Goal: Communication & Community: Share content

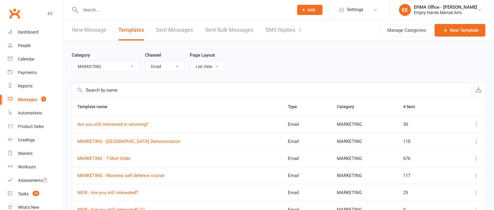
select select "9315"
select select "email"
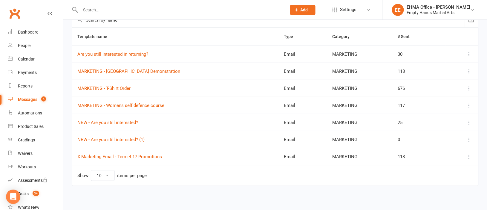
scroll to position [72, 0]
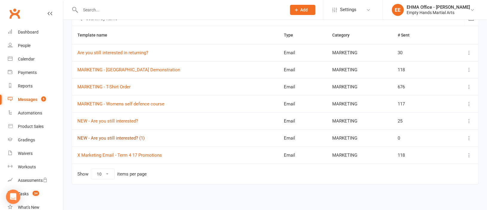
click at [126, 137] on link "NEW - Are you still interested? (1)" at bounding box center [110, 137] width 67 height 5
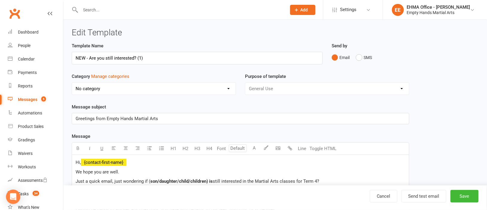
select select "9315"
type input "NEW - Are you still interested? (1) (SAT)"
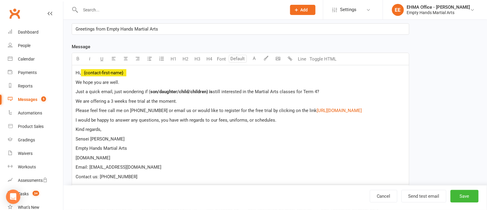
scroll to position [134, 0]
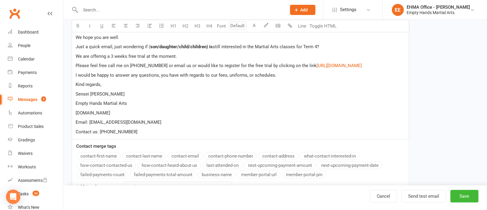
click at [162, 130] on p "Contact us: [PHONE_NUMBER]" at bounding box center [241, 131] width 330 height 7
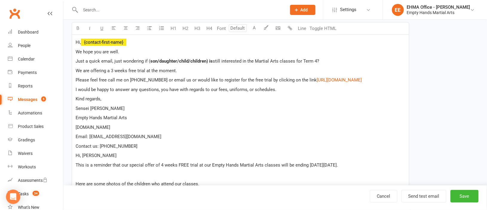
scroll to position [105, 0]
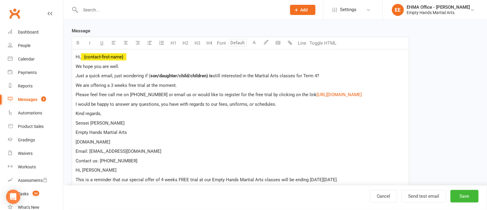
click at [102, 68] on span "We hope you are well." at bounding box center [98, 66] width 44 height 5
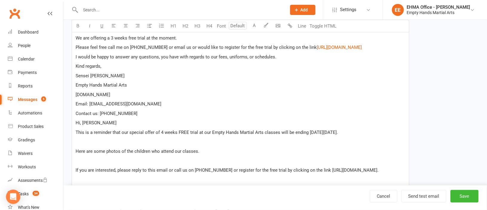
scroll to position [195, 0]
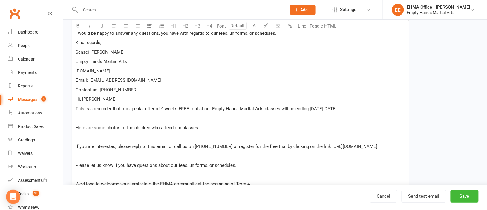
drag, startPoint x: 376, startPoint y: 109, endPoint x: 76, endPoint y: 109, distance: 299.9
click at [76, 109] on p "This is a reminder that our special offer of 4 weeks FREE trial at our Empty Ha…" at bounding box center [241, 108] width 330 height 7
copy span "This is a reminder that our special offer of 4 weeks FREE trial at our Empty Ha…"
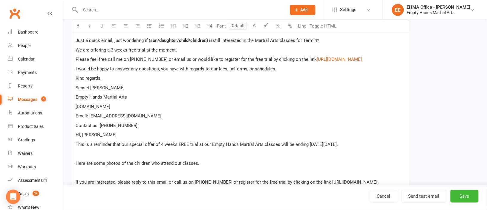
scroll to position [105, 0]
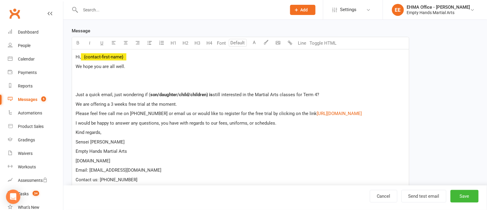
click at [84, 77] on p "﻿" at bounding box center [241, 75] width 330 height 7
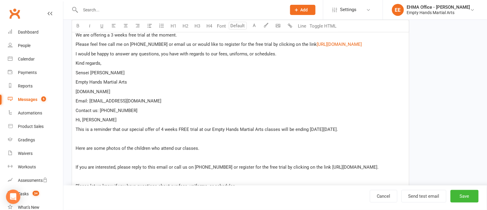
scroll to position [195, 0]
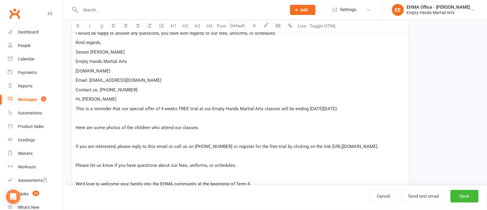
drag, startPoint x: 376, startPoint y: 109, endPoint x: 101, endPoint y: 103, distance: 274.6
click at [101, 103] on div "Hi, ﻿ {contact-first-name} We hope you are all well. This is a reminder that ou…" at bounding box center [240, 113] width 337 height 307
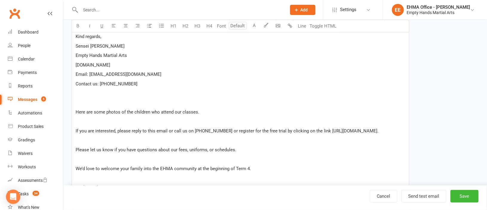
scroll to position [179, 0]
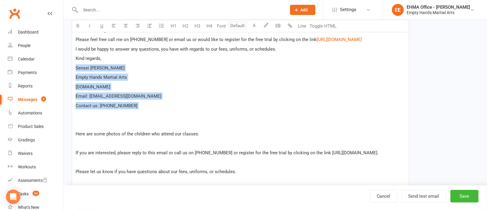
drag, startPoint x: 145, startPoint y: 112, endPoint x: 105, endPoint y: 57, distance: 67.9
click at [105, 57] on div "Hi, ﻿ {contact-first-name} We hope you are all well. This is a reminder that ou…" at bounding box center [240, 124] width 337 height 298
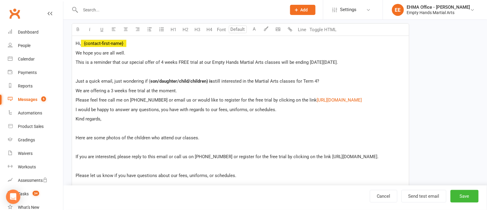
scroll to position [134, 0]
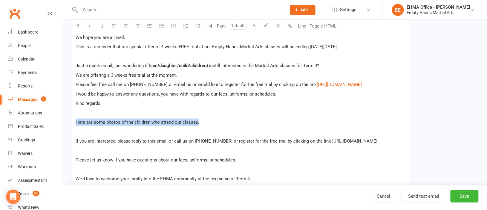
drag, startPoint x: 198, startPoint y: 123, endPoint x: 77, endPoint y: 122, distance: 121.4
click at [77, 122] on p "Here are some photos of the children who attend our classes." at bounding box center [241, 121] width 330 height 7
copy span "Here are some photos of the children who attend our classes."
click at [77, 54] on p "﻿" at bounding box center [241, 56] width 330 height 7
drag, startPoint x: 202, startPoint y: 122, endPoint x: 97, endPoint y: 125, distance: 105.0
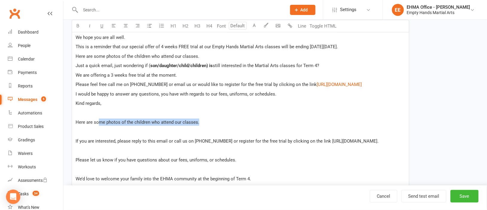
click at [97, 125] on p "Here are some photos of the children who attend our classes." at bounding box center [241, 121] width 330 height 7
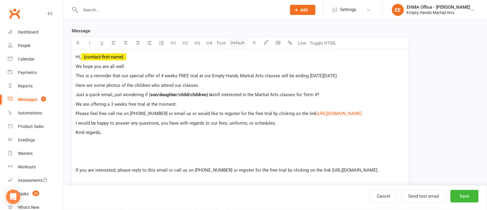
scroll to position [89, 0]
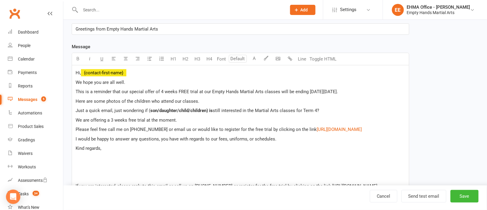
click at [211, 101] on p "Here are some photos of the children who attend our classes." at bounding box center [241, 100] width 330 height 7
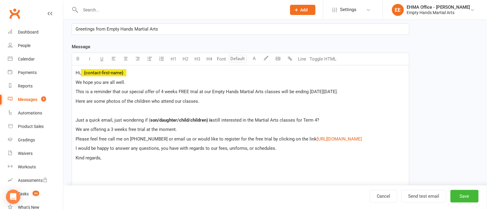
click at [204, 103] on p "Here are some photos of the children who attend our classes." at bounding box center [241, 100] width 330 height 7
click at [207, 103] on p "Here are some photos of the children who attend our classes [URL][DOMAIN_NAME]" at bounding box center [241, 100] width 330 height 7
drag, startPoint x: 217, startPoint y: 125, endPoint x: 81, endPoint y: 110, distance: 136.0
click at [81, 105] on p "Here are some photos of the children who attend our classes $ [URL][DOMAIN_NAME…" at bounding box center [241, 100] width 330 height 7
drag, startPoint x: 319, startPoint y: 108, endPoint x: 125, endPoint y: 107, distance: 193.5
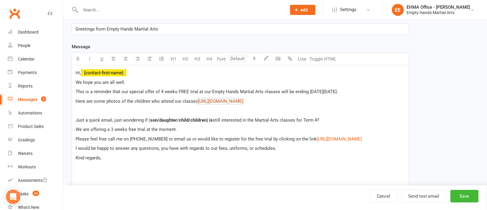
click at [125, 105] on p "Here are some photos of the children who attend our classes $ ﻿ $ ﻿ $ [URL][DOM…" at bounding box center [241, 100] width 330 height 7
click at [121, 99] on span "Here are some photos of the children who attend our classes" at bounding box center [137, 100] width 123 height 5
drag, startPoint x: 297, startPoint y: 100, endPoint x: 199, endPoint y: 101, distance: 98.4
click at [199, 101] on span "[URL][DOMAIN_NAME]" at bounding box center [221, 100] width 45 height 5
copy link "$ [URL][DOMAIN_NAME]"
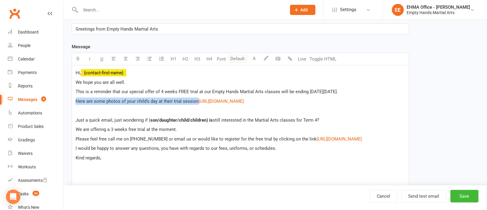
drag, startPoint x: 196, startPoint y: 102, endPoint x: 76, endPoint y: 102, distance: 119.9
click at [76, 102] on span "Here are some photos of your child's day at their trial session" at bounding box center [137, 100] width 123 height 5
copy span "Here are some photos of your child's day at their trial session"
click at [382, 197] on link "Cancel" at bounding box center [384, 196] width 28 height 13
select select "email"
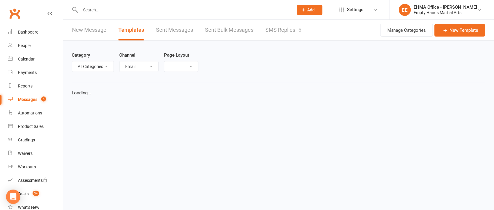
select select "list"
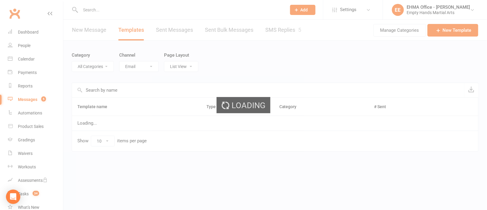
select select "20250"
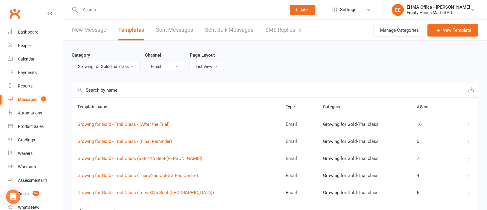
click at [167, 7] on input "text" at bounding box center [181, 10] width 204 height 8
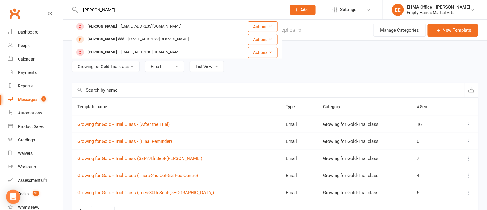
type input "[PERSON_NAME]"
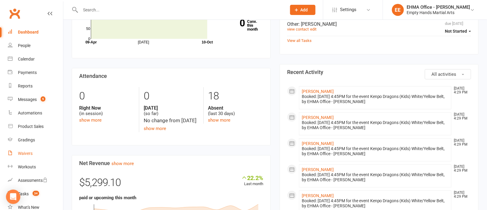
click at [26, 151] on div "Waivers" at bounding box center [25, 153] width 15 height 5
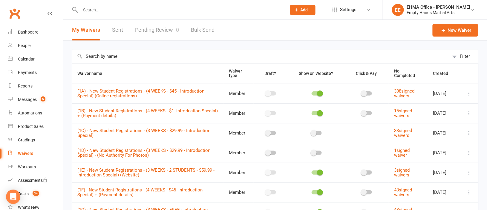
scroll to position [118, 0]
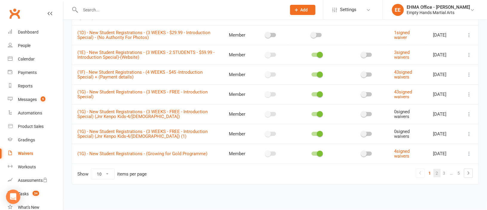
click at [437, 170] on link "2" at bounding box center [437, 173] width 7 height 8
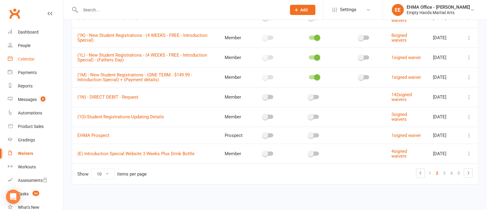
click at [25, 57] on div "Calendar" at bounding box center [26, 59] width 17 height 5
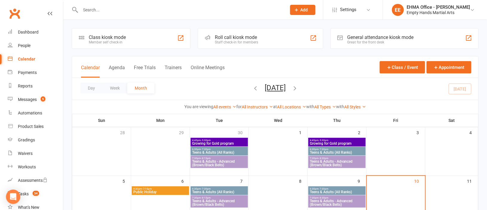
click at [252, 88] on icon "button" at bounding box center [255, 88] width 7 height 7
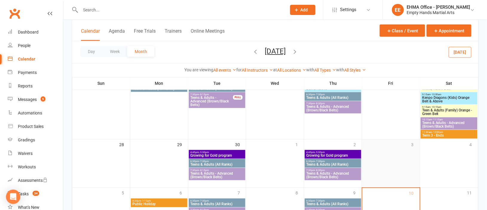
scroll to position [265, 0]
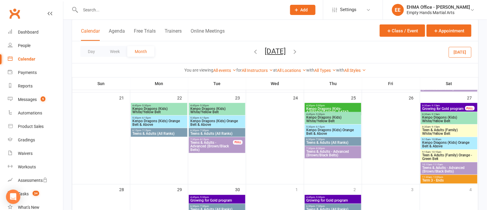
click at [432, 107] on span "Growing for Gold program" at bounding box center [444, 109] width 44 height 4
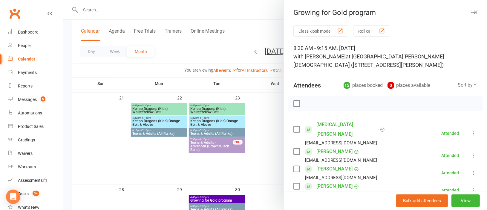
click at [330, 164] on link "Ada Cameron-collins" at bounding box center [335, 169] width 36 height 10
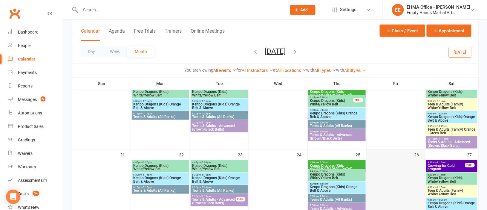
scroll to position [224, 0]
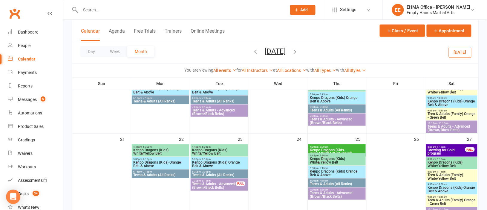
click at [438, 148] on span "Growing for Gold program" at bounding box center [447, 151] width 38 height 7
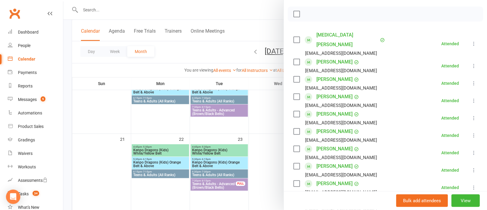
scroll to position [134, 0]
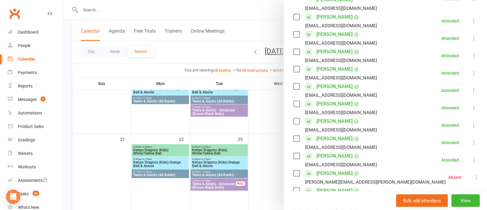
click at [336, 134] on link "Brodie Robinson" at bounding box center [335, 139] width 36 height 10
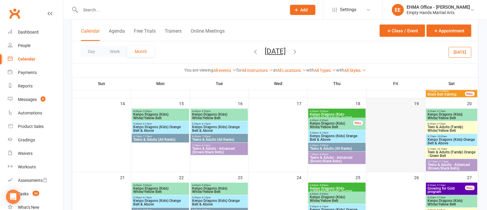
scroll to position [224, 0]
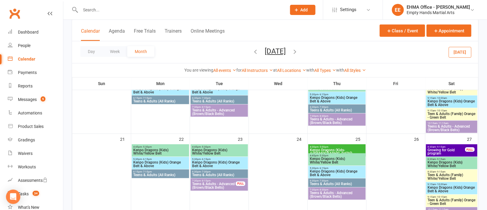
click at [442, 151] on span "Growing for Gold program" at bounding box center [447, 151] width 38 height 7
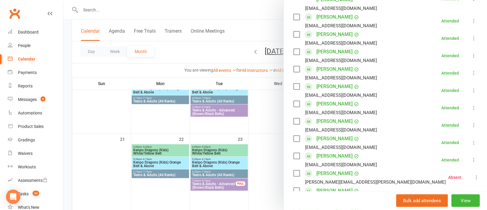
scroll to position [179, 0]
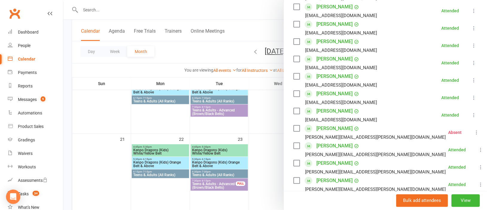
click at [332, 124] on link "Dhian Sharma" at bounding box center [335, 129] width 36 height 10
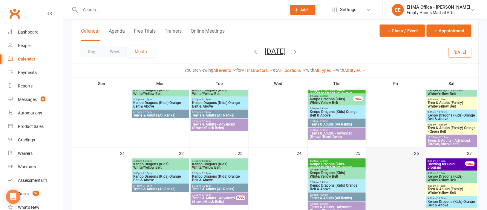
scroll to position [224, 0]
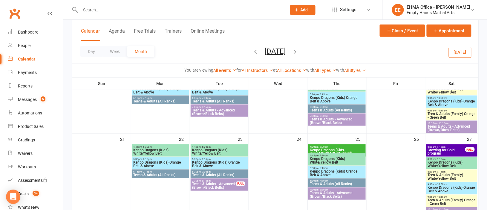
click at [442, 148] on span "Growing for Gold program" at bounding box center [447, 151] width 38 height 7
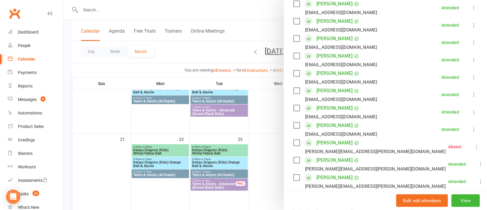
scroll to position [179, 0]
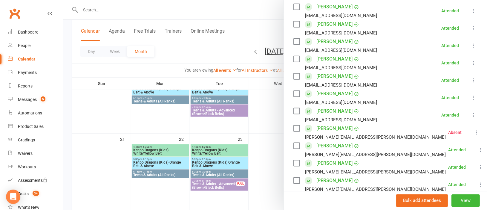
click at [334, 141] on link "Domenic Staltari" at bounding box center [335, 146] width 36 height 10
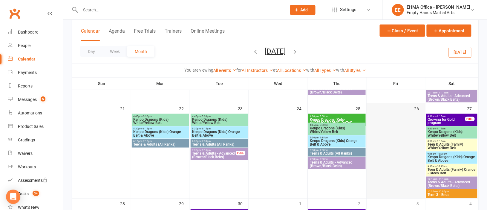
scroll to position [269, 0]
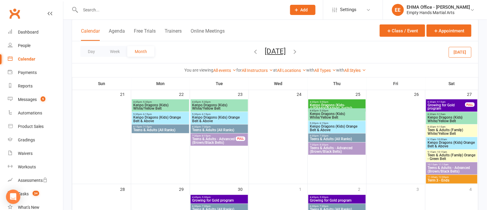
click at [440, 106] on span "Growing for Gold program" at bounding box center [447, 106] width 38 height 7
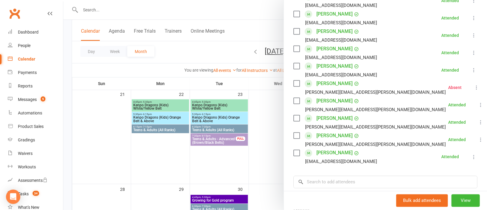
scroll to position [179, 0]
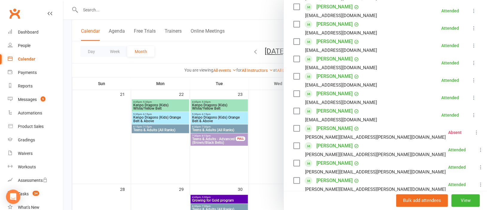
click at [339, 54] on link "Louie Pantazopoulos" at bounding box center [335, 59] width 36 height 10
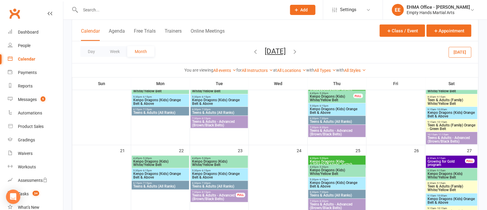
scroll to position [224, 0]
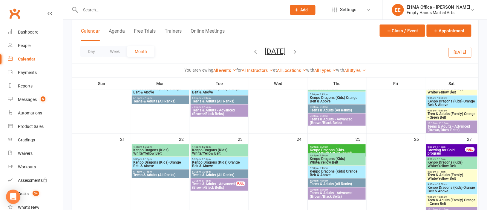
click at [439, 149] on span "Growing for Gold program" at bounding box center [447, 151] width 38 height 7
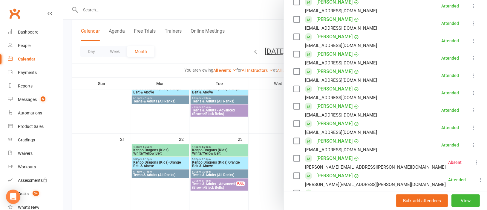
scroll to position [134, 0]
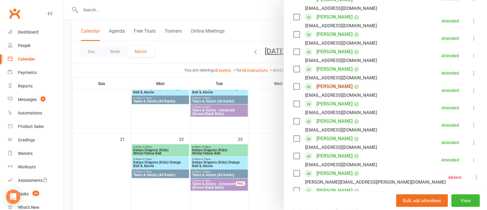
click at [335, 82] on link "Zaynab Hussaini" at bounding box center [335, 87] width 36 height 10
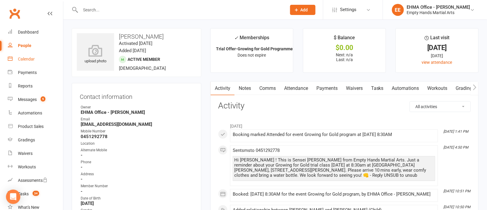
click at [26, 58] on div "Calendar" at bounding box center [26, 59] width 17 height 5
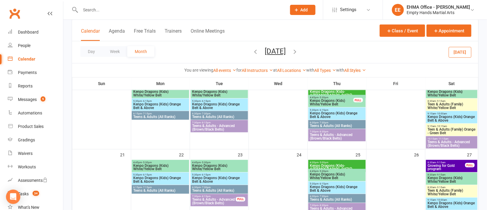
scroll to position [224, 0]
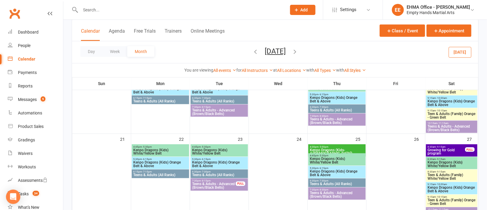
click at [440, 151] on span "Growing for Gold program" at bounding box center [447, 151] width 38 height 7
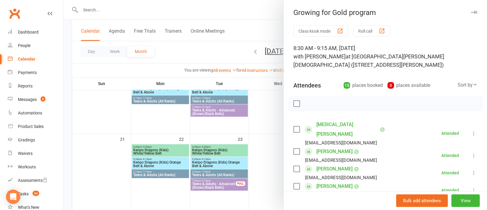
click at [295, 103] on label at bounding box center [297, 103] width 6 height 6
click at [294, 126] on label at bounding box center [297, 129] width 6 height 6
click at [294, 148] on label at bounding box center [297, 151] width 6 height 6
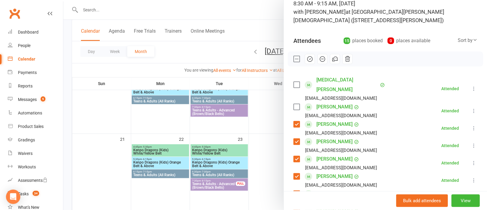
click at [295, 138] on label at bounding box center [297, 141] width 6 height 6
click at [294, 156] on label at bounding box center [297, 159] width 6 height 6
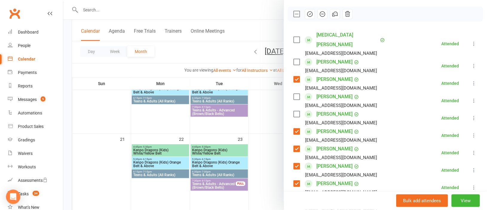
click at [294, 163] on label at bounding box center [297, 166] width 6 height 6
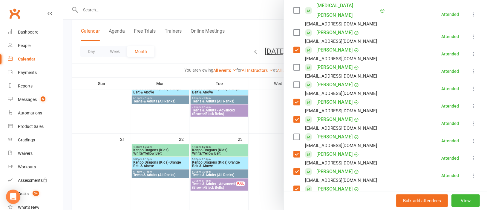
scroll to position [134, 0]
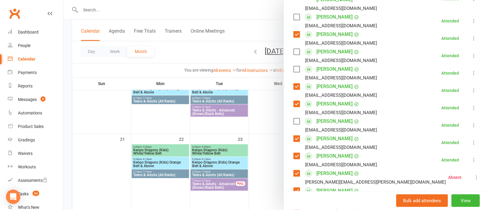
click at [294, 153] on label at bounding box center [297, 156] width 6 height 6
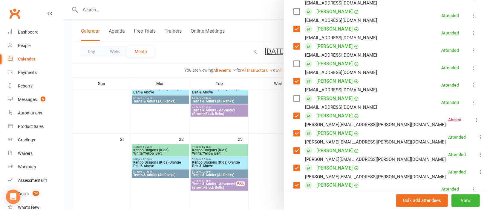
scroll to position [224, 0]
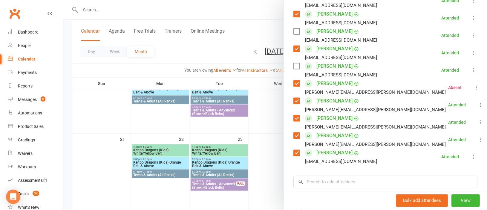
click at [294, 150] on label at bounding box center [297, 153] width 6 height 6
click at [294, 132] on label at bounding box center [297, 135] width 6 height 6
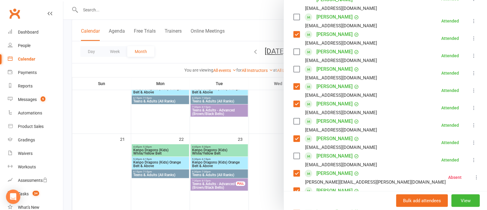
scroll to position [179, 0]
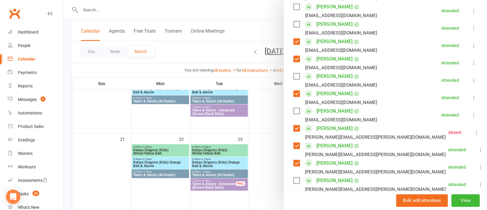
click at [294, 160] on label at bounding box center [297, 163] width 6 height 6
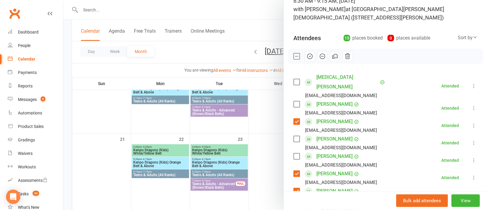
scroll to position [45, 0]
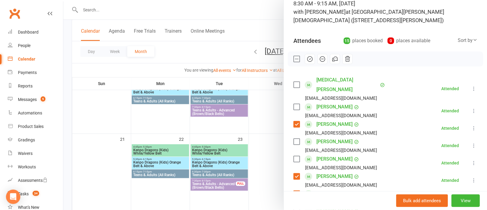
click at [332, 60] on icon "button" at bounding box center [335, 59] width 7 height 7
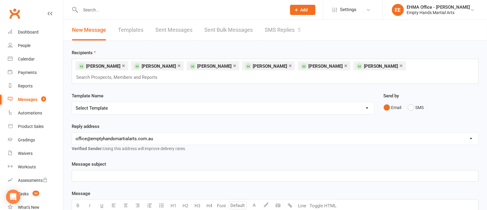
click at [277, 108] on select "Select Template [SMS] Change of location for classes [Email] Confirmation of Gr…" at bounding box center [223, 108] width 303 height 12
select select "117"
click at [72, 102] on select "Select Template [SMS] Change of location for classes [Email] Confirmation of Gr…" at bounding box center [223, 108] width 303 height 12
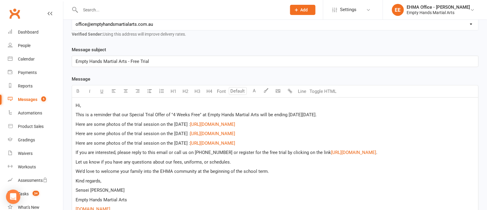
scroll to position [134, 0]
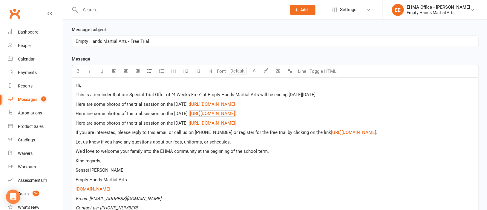
drag, startPoint x: 298, startPoint y: 121, endPoint x: 105, endPoint y: 112, distance: 192.5
click at [105, 112] on div "Hi, This is a reminder that our Special Trial Offer of "4 Weeks Free" at Empty …" at bounding box center [275, 146] width 407 height 138
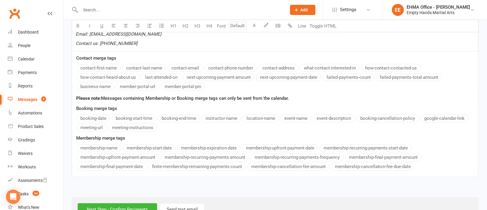
scroll to position [301, 0]
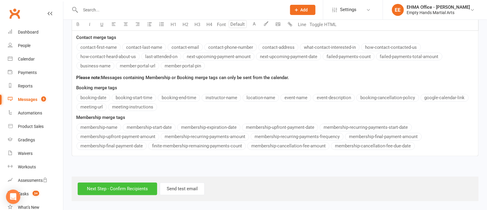
click at [115, 188] on input "Next Step - Confirm Recipients" at bounding box center [118, 188] width 80 height 13
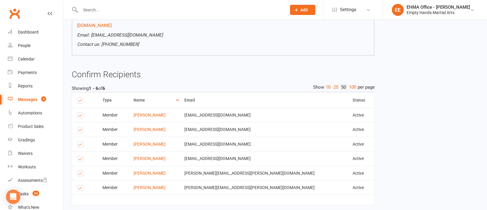
scroll to position [213, 0]
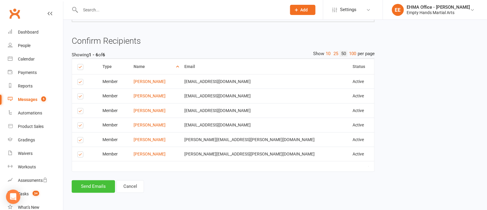
click at [97, 185] on button "Send Emails" at bounding box center [93, 186] width 43 height 13
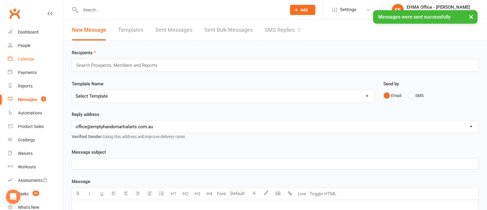
click at [22, 60] on div "Calendar" at bounding box center [26, 59] width 17 height 5
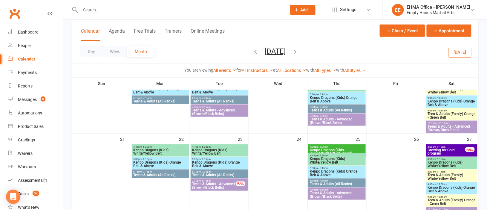
scroll to position [314, 0]
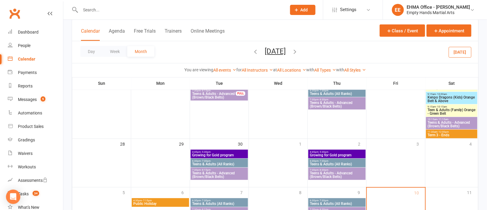
click at [232, 154] on span "Growing for Gold program" at bounding box center [219, 155] width 55 height 4
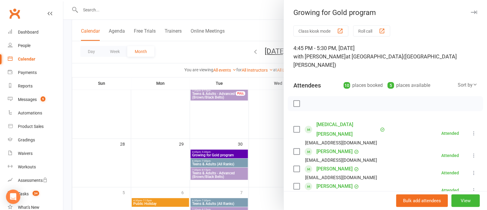
click at [294, 105] on label at bounding box center [297, 103] width 6 height 6
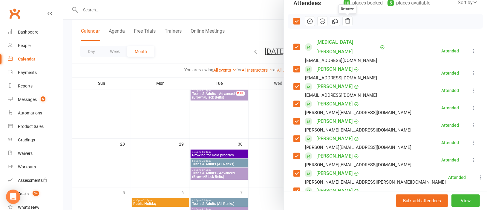
scroll to position [89, 0]
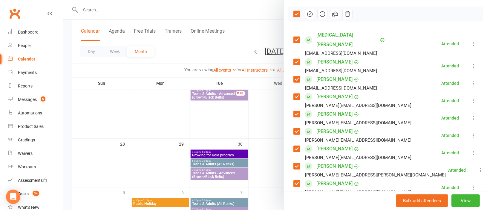
click at [295, 37] on label at bounding box center [297, 40] width 6 height 6
click at [294, 59] on label at bounding box center [297, 62] width 6 height 6
click at [294, 76] on label at bounding box center [297, 79] width 6 height 6
click at [228, 153] on div at bounding box center [275, 105] width 424 height 210
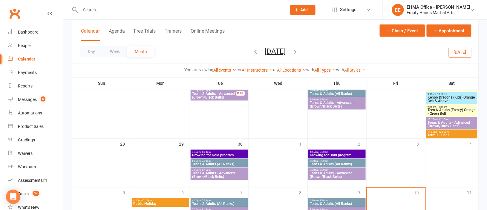
click at [228, 153] on span "4:45pm - 5:30pm" at bounding box center [219, 152] width 55 height 3
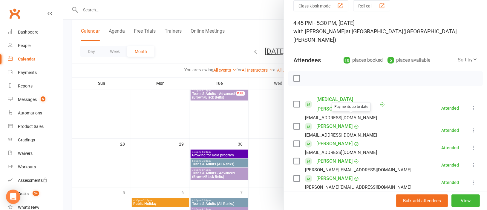
scroll to position [45, 0]
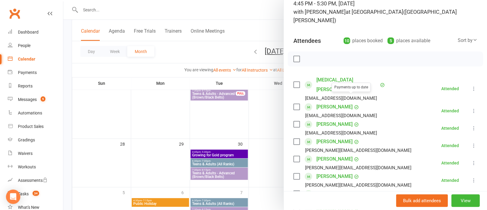
click at [333, 137] on link "Mackenzie Black" at bounding box center [335, 142] width 36 height 10
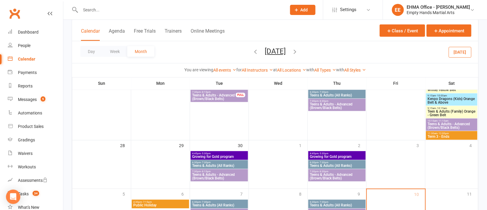
scroll to position [314, 0]
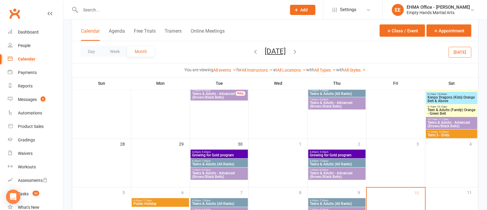
click at [220, 155] on span "Growing for Gold program" at bounding box center [219, 155] width 55 height 4
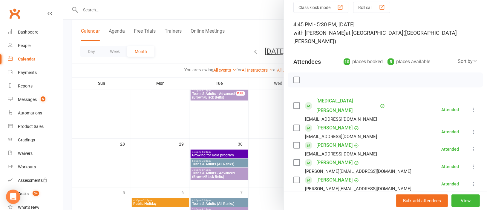
scroll to position [45, 0]
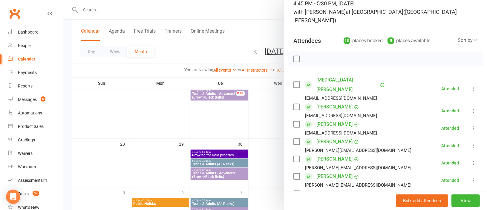
click at [324, 154] on link "Kaylee Cullen" at bounding box center [335, 159] width 36 height 10
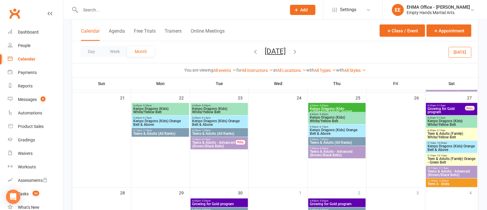
scroll to position [269, 0]
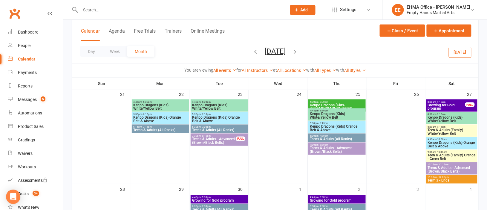
click at [218, 197] on span "4:45pm - 5:30pm" at bounding box center [219, 197] width 55 height 3
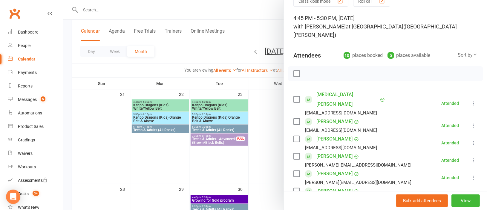
scroll to position [45, 0]
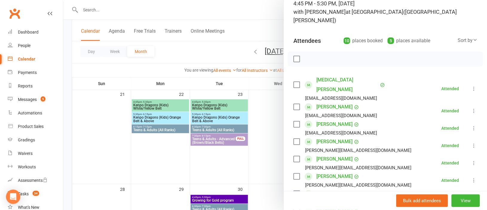
click at [321, 171] on link "Obi Cullen" at bounding box center [335, 176] width 36 height 10
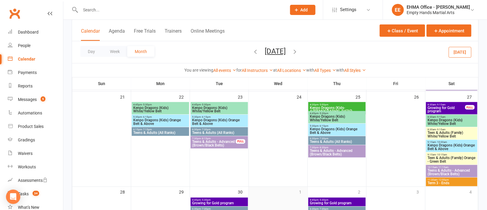
scroll to position [314, 0]
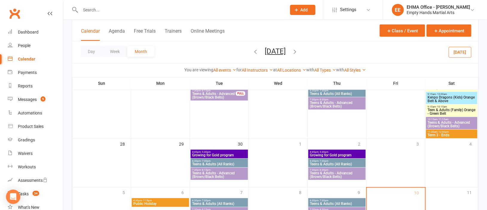
click at [212, 150] on div "4:45pm - 5:30pm Growing for Gold program" at bounding box center [219, 154] width 57 height 9
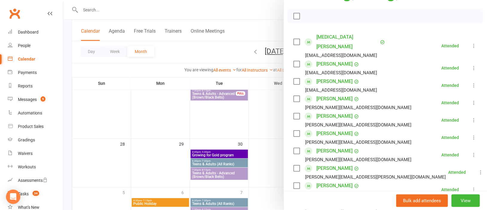
scroll to position [89, 0]
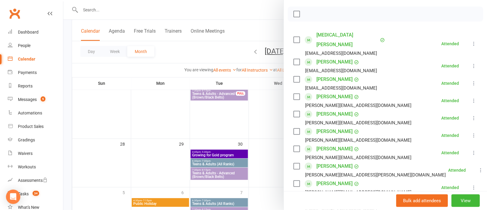
click at [327, 144] on link "Teghnoor singh Guleria" at bounding box center [335, 149] width 36 height 10
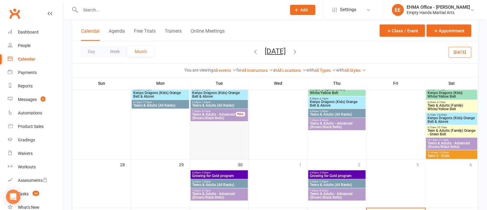
scroll to position [314, 0]
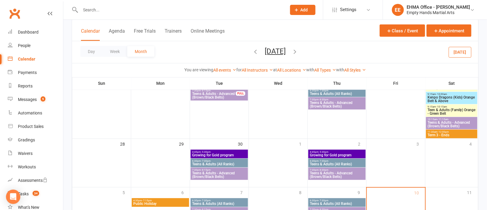
click at [224, 153] on span "Growing for Gold program" at bounding box center [219, 155] width 55 height 4
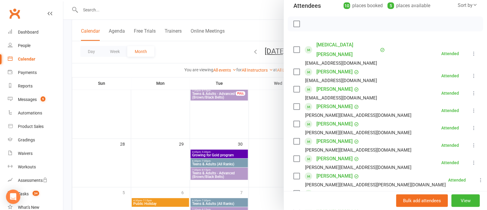
scroll to position [89, 0]
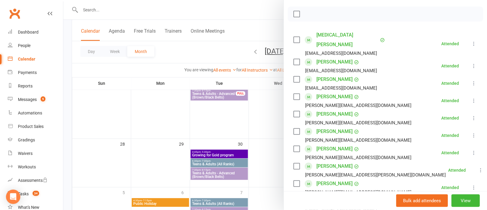
click at [337, 161] on link "Alexander Shekh" at bounding box center [335, 166] width 36 height 10
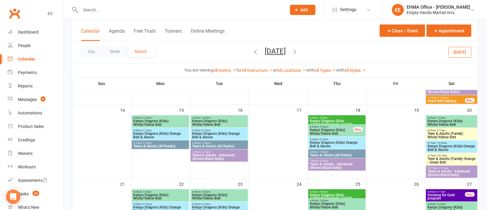
scroll to position [314, 0]
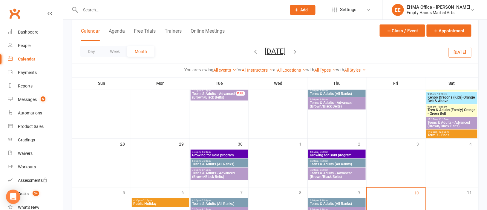
click at [228, 151] on span "4:45pm - 5:30pm" at bounding box center [219, 152] width 55 height 3
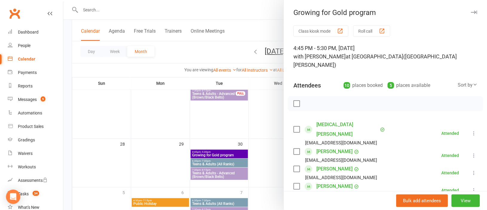
scroll to position [134, 0]
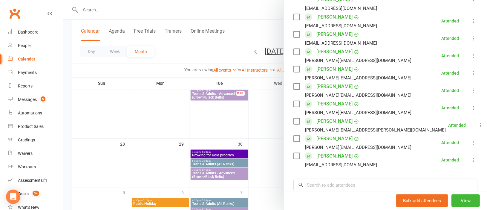
click at [327, 134] on link "Kirat Singh" at bounding box center [335, 139] width 36 height 10
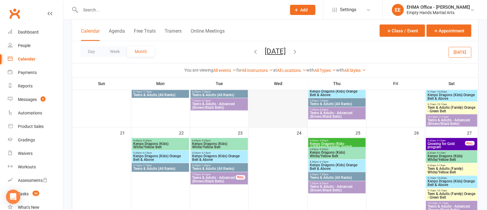
scroll to position [269, 0]
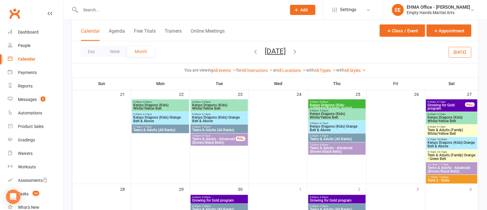
click at [225, 197] on span "4:45pm - 5:30pm" at bounding box center [219, 197] width 55 height 3
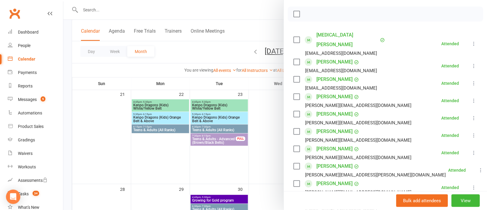
scroll to position [134, 0]
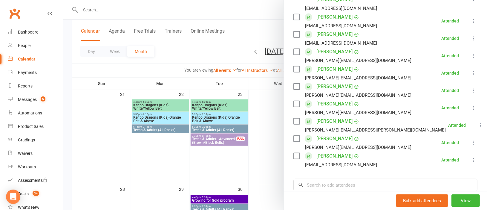
click at [327, 151] on link "Paxton Twiggs" at bounding box center [335, 156] width 36 height 10
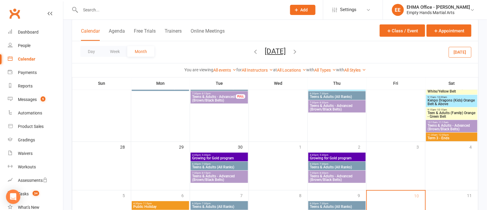
scroll to position [358, 0]
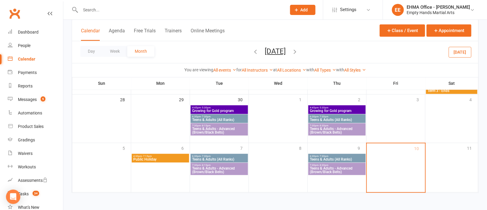
click at [223, 109] on span "Growing for Gold program" at bounding box center [219, 111] width 55 height 4
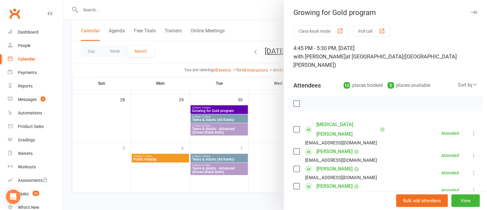
click at [227, 111] on div at bounding box center [275, 105] width 424 height 210
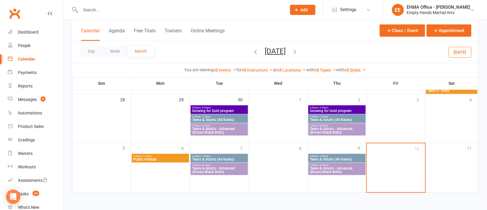
click at [227, 109] on span "Growing for Gold program" at bounding box center [219, 111] width 55 height 4
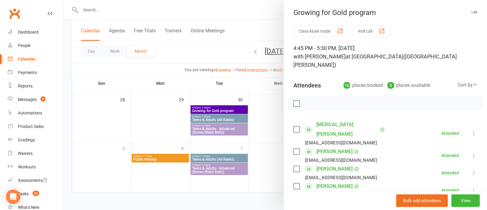
click at [294, 103] on label at bounding box center [297, 103] width 6 height 6
click at [294, 126] on label at bounding box center [297, 129] width 6 height 6
click at [294, 148] on label at bounding box center [297, 151] width 6 height 6
click at [294, 166] on label at bounding box center [297, 169] width 6 height 6
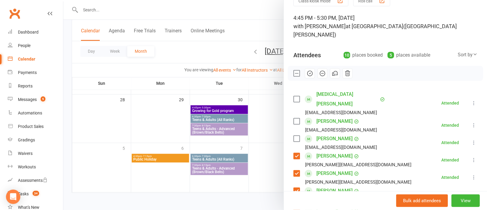
scroll to position [45, 0]
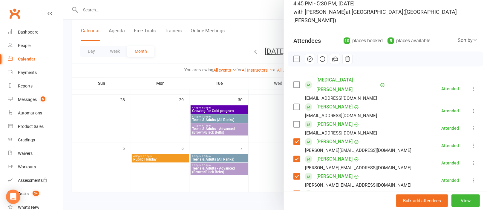
click at [294, 138] on label at bounding box center [297, 141] width 6 height 6
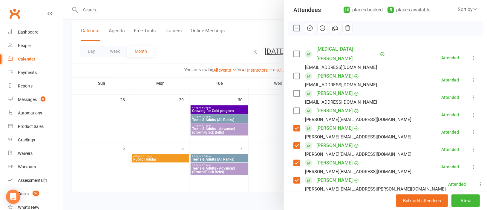
scroll to position [89, 0]
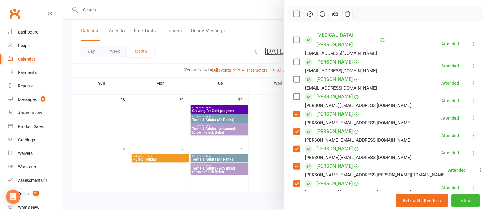
click at [294, 146] on label at bounding box center [297, 149] width 6 height 6
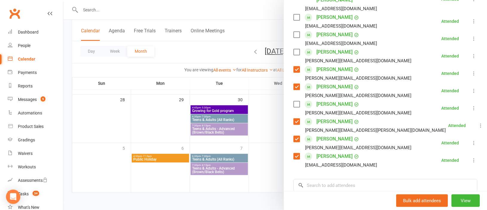
scroll to position [134, 0]
click at [295, 135] on label at bounding box center [297, 138] width 6 height 6
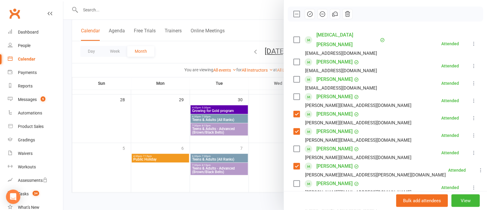
click at [294, 128] on label at bounding box center [297, 131] width 6 height 6
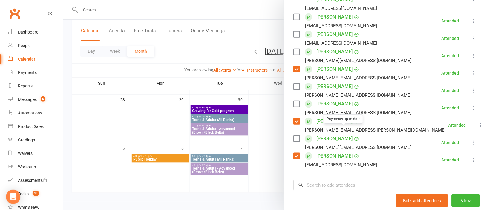
scroll to position [0, 0]
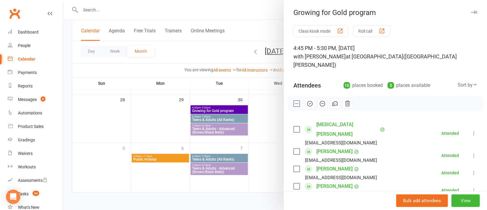
click at [332, 104] on icon "button" at bounding box center [335, 103] width 7 height 7
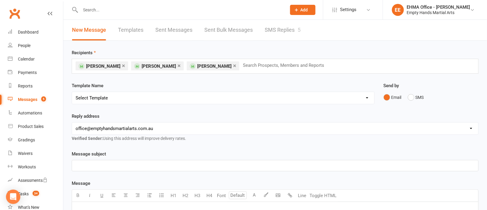
click at [202, 98] on select "Select Template [SMS] Change of location for classes [Email] Confirmation of Gr…" at bounding box center [223, 98] width 303 height 12
select select "117"
click at [72, 92] on select "Select Template [SMS] Change of location for classes [Email] Confirmation of Gr…" at bounding box center [223, 98] width 303 height 12
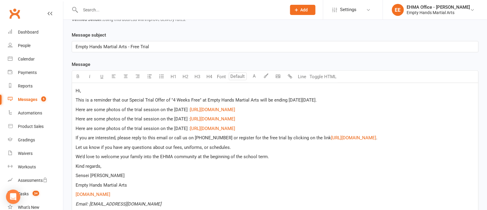
scroll to position [134, 0]
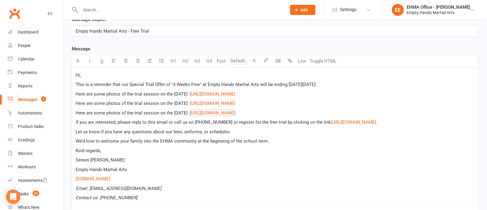
drag, startPoint x: 272, startPoint y: 112, endPoint x: 80, endPoint y: 108, distance: 191.4
click at [80, 108] on div "Hi, This is a reminder that our Special Trial Offer of "4 Weeks Free" at Empty …" at bounding box center [275, 136] width 407 height 138
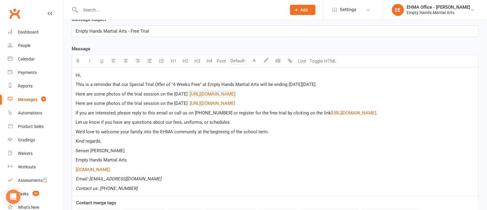
drag, startPoint x: 298, startPoint y: 94, endPoint x: 102, endPoint y: 94, distance: 195.9
click at [102, 94] on p "Here are some photos of the trial session on the Saturday : $ https://photos.ap…" at bounding box center [276, 93] width 400 height 7
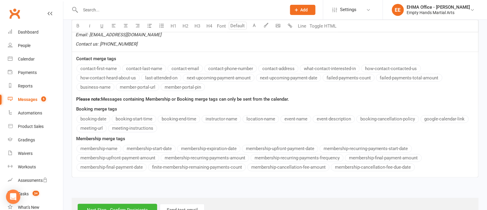
scroll to position [291, 0]
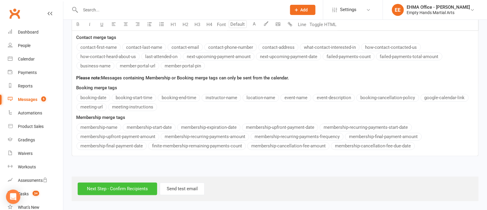
click at [117, 190] on input "Next Step - Confirm Recipients" at bounding box center [118, 188] width 80 height 13
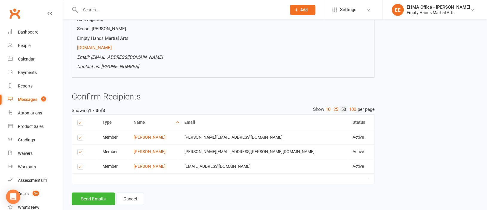
scroll to position [169, 0]
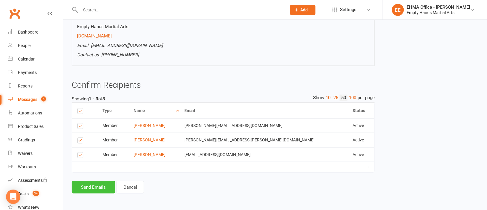
click at [94, 185] on button "Send Emails" at bounding box center [93, 187] width 43 height 13
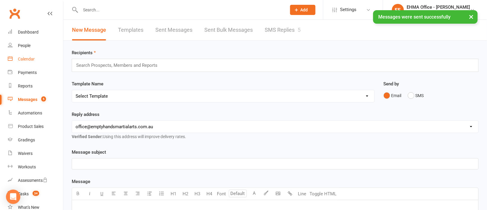
click at [23, 60] on div "Calendar" at bounding box center [26, 59] width 17 height 5
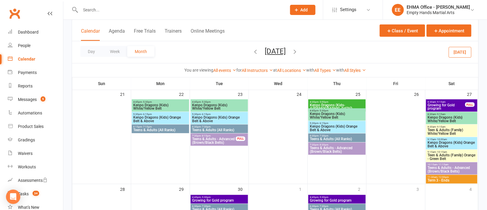
scroll to position [358, 0]
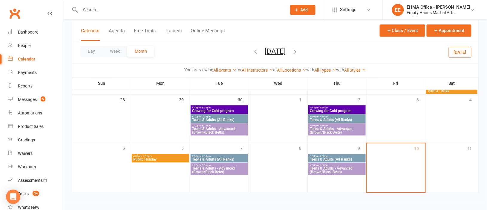
click at [324, 108] on span "- 5:30pm" at bounding box center [324, 107] width 10 height 3
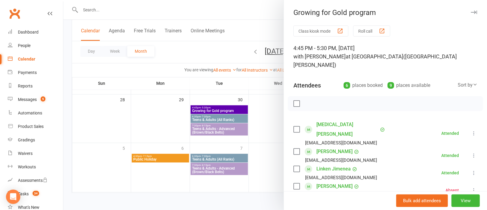
scroll to position [45, 0]
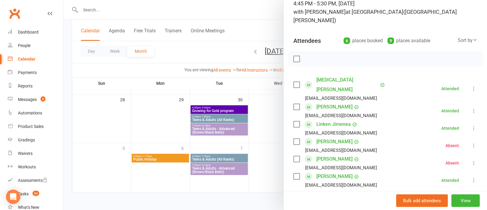
click at [336, 102] on link "Ariella Jimenea" at bounding box center [335, 107] width 36 height 10
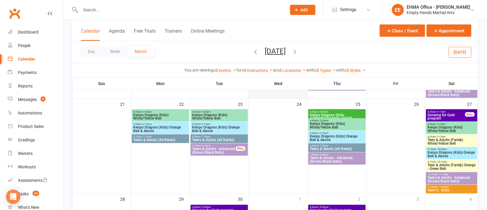
scroll to position [358, 0]
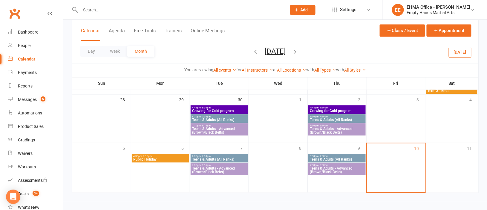
click at [343, 109] on span "Growing for Gold program" at bounding box center [337, 111] width 55 height 4
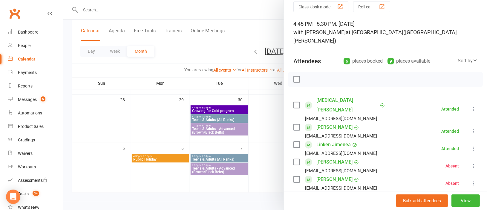
scroll to position [45, 0]
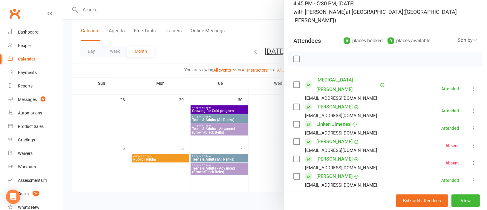
click at [327, 119] on link "Linken Jimenea" at bounding box center [334, 124] width 34 height 10
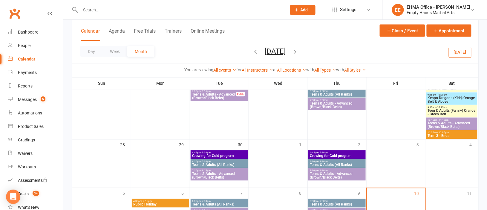
scroll to position [314, 0]
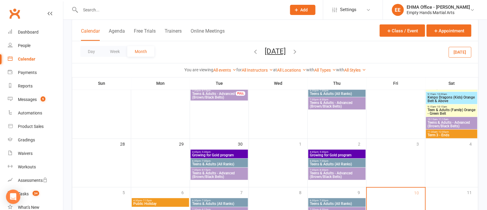
click at [331, 156] on span "Growing for Gold program" at bounding box center [337, 155] width 55 height 4
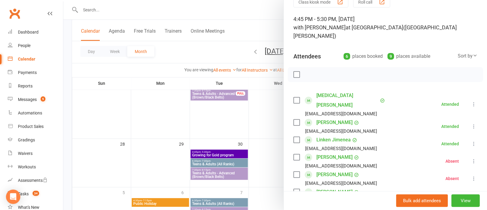
scroll to position [45, 0]
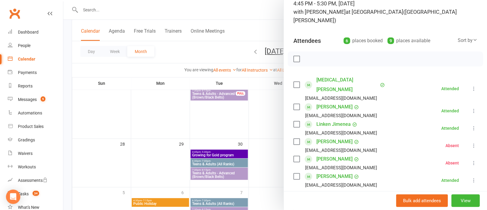
click at [330, 137] on link "Hadi Noman" at bounding box center [335, 142] width 36 height 10
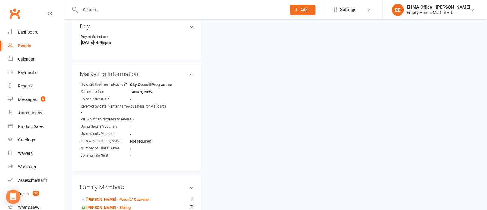
scroll to position [493, 0]
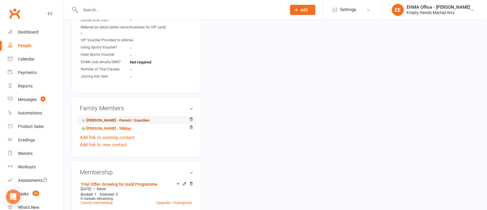
click at [109, 122] on link "Durreshahwar Noman - Parent / Guardian" at bounding box center [115, 120] width 69 height 6
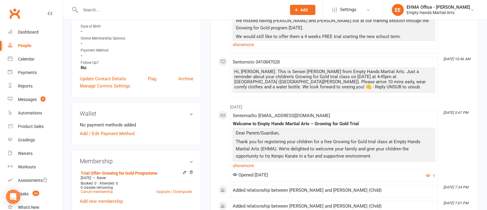
scroll to position [89, 0]
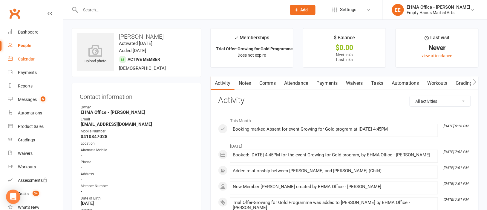
click at [28, 57] on div "Calendar" at bounding box center [26, 59] width 17 height 5
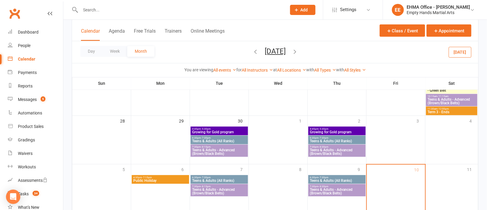
scroll to position [358, 0]
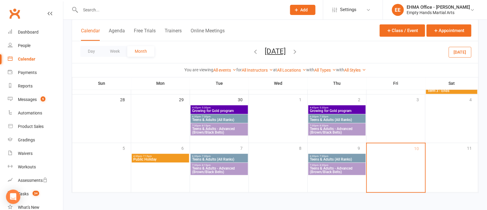
click at [324, 106] on span "- 5:30pm" at bounding box center [324, 107] width 10 height 3
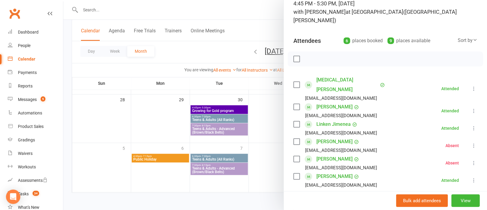
scroll to position [89, 0]
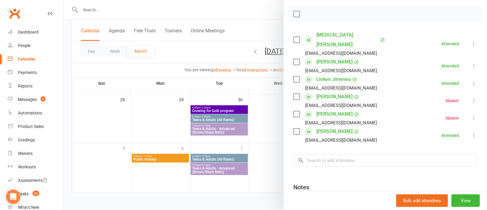
click at [333, 126] on link "Elliana Sillah" at bounding box center [335, 131] width 36 height 10
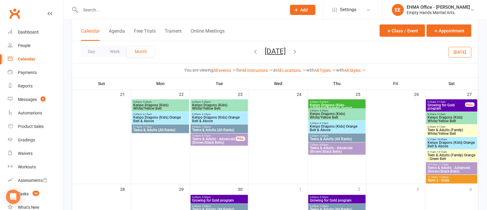
scroll to position [314, 0]
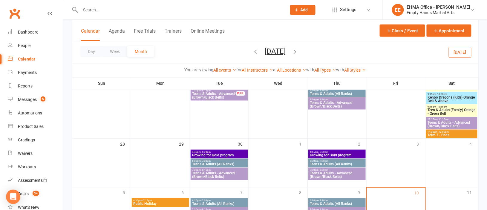
click at [336, 152] on span "4:45pm - 5:30pm" at bounding box center [337, 152] width 55 height 3
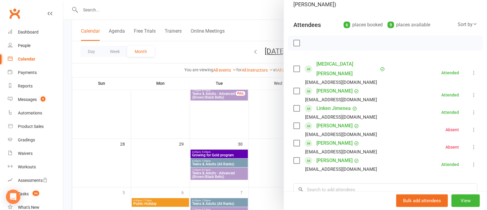
scroll to position [89, 0]
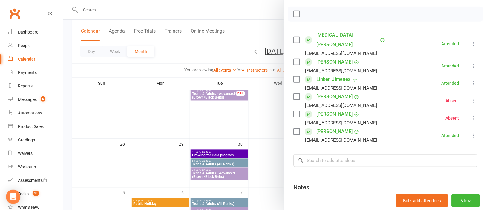
click at [296, 94] on label at bounding box center [297, 97] width 6 height 6
click at [294, 111] on label at bounding box center [297, 114] width 6 height 6
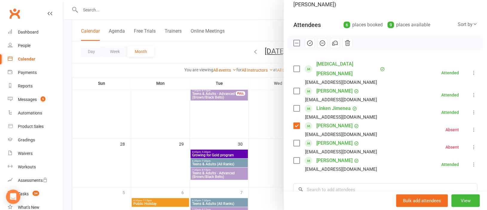
scroll to position [45, 0]
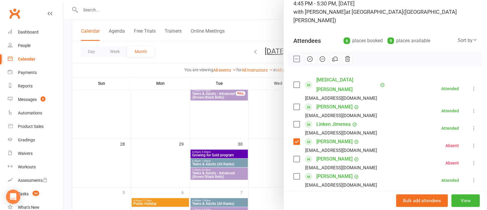
click at [334, 60] on icon "button" at bounding box center [336, 59] width 4 height 4
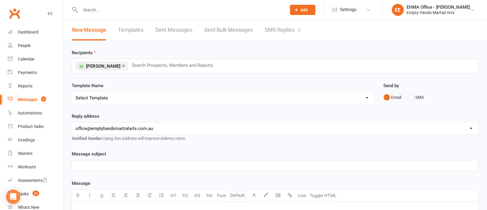
click at [158, 98] on select "Select Template [SMS] Change of location for classes [Email] Confirmation of Gr…" at bounding box center [223, 98] width 303 height 12
select select "117"
click at [72, 92] on select "Select Template [SMS] Change of location for classes [Email] Confirmation of Gr…" at bounding box center [223, 98] width 303 height 12
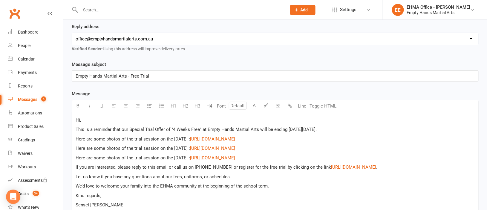
scroll to position [134, 0]
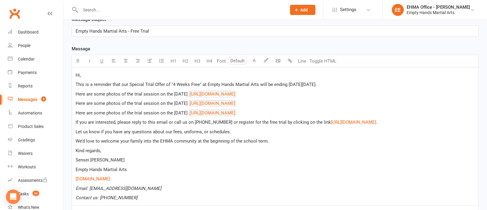
drag, startPoint x: 300, startPoint y: 113, endPoint x: 121, endPoint y: 95, distance: 180.3
click at [121, 95] on div "Hi, This is a reminder that our Special Trial Offer of "4 Weeks Free" at Empty …" at bounding box center [275, 136] width 407 height 138
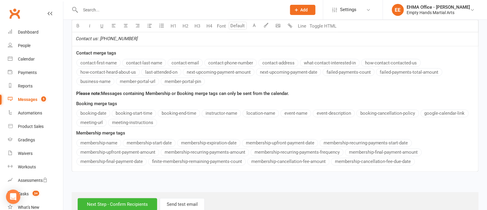
scroll to position [282, 0]
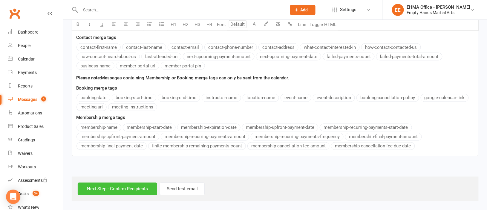
click at [111, 183] on input "Next Step - Confirm Recipients" at bounding box center [118, 188] width 80 height 13
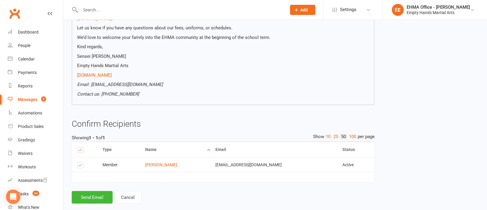
scroll to position [130, 0]
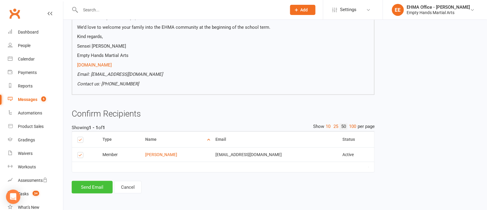
click at [94, 187] on button "Send Email" at bounding box center [92, 187] width 41 height 13
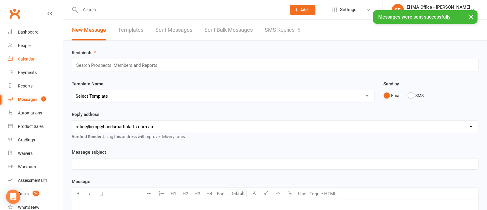
click at [26, 57] on div "Calendar" at bounding box center [26, 59] width 17 height 5
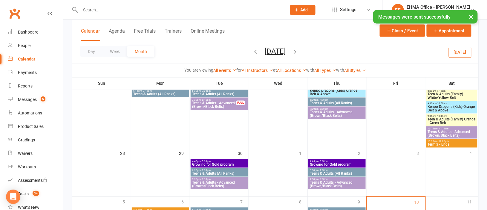
scroll to position [314, 0]
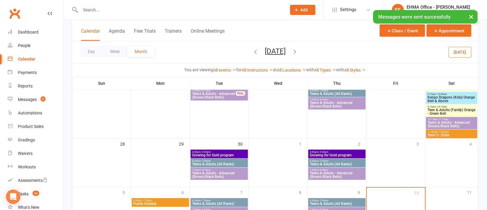
click at [326, 152] on span "- 5:30pm" at bounding box center [324, 152] width 10 height 3
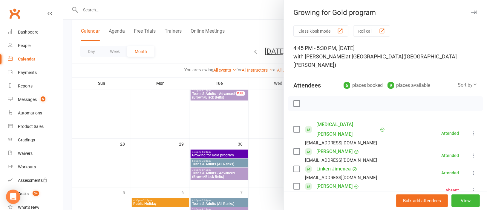
scroll to position [45, 0]
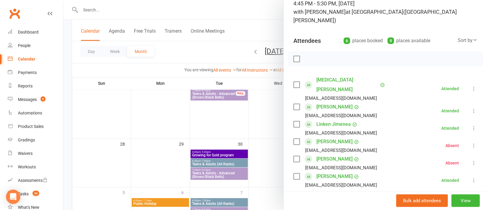
click at [294, 104] on label at bounding box center [297, 107] width 6 height 6
click at [295, 121] on label at bounding box center [297, 124] width 6 height 6
click at [294, 121] on label at bounding box center [297, 124] width 6 height 6
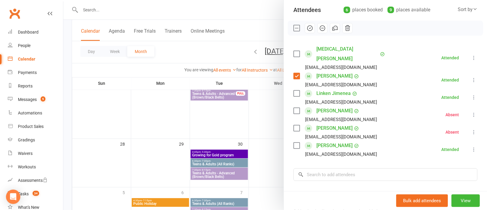
scroll to position [89, 0]
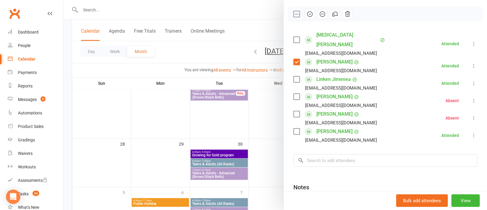
click at [294, 128] on label at bounding box center [297, 131] width 6 height 6
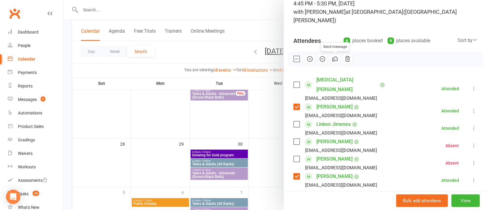
click at [332, 59] on icon "button" at bounding box center [335, 59] width 7 height 7
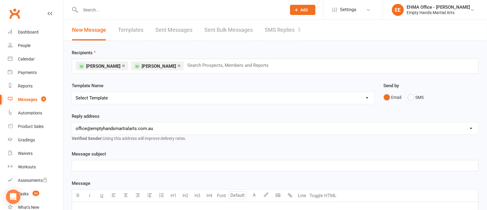
click at [182, 96] on select "Select Template [SMS] Change of location for classes [Email] Confirmation of Gr…" at bounding box center [223, 98] width 303 height 12
select select "117"
click at [72, 92] on select "Select Template [SMS] Change of location for classes [Email] Confirmation of Gr…" at bounding box center [223, 98] width 303 height 12
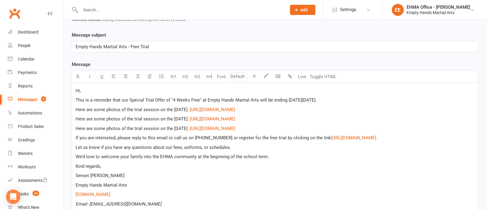
scroll to position [134, 0]
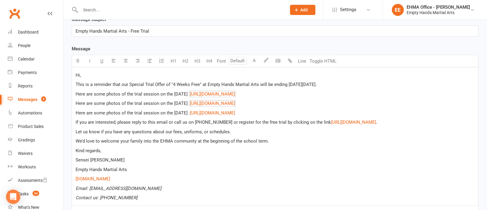
drag, startPoint x: 298, startPoint y: 104, endPoint x: 116, endPoint y: 92, distance: 182.2
click at [116, 92] on div "Hi, This is a reminder that our Special Trial Offer of "4 Weeks Free" at Empty …" at bounding box center [275, 136] width 407 height 138
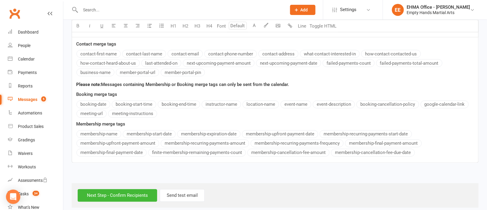
scroll to position [291, 0]
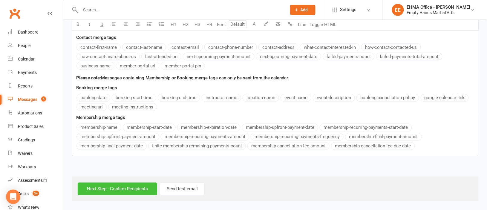
click at [122, 183] on input "Next Step - Confirm Recipients" at bounding box center [118, 188] width 80 height 13
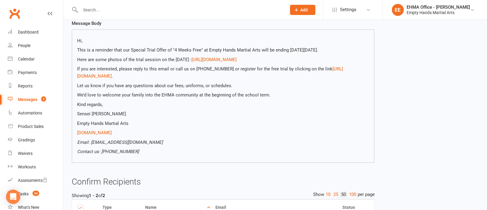
scroll to position [154, 0]
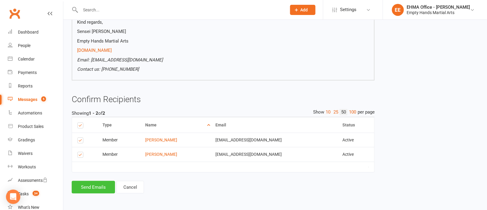
click at [99, 186] on button "Send Emails" at bounding box center [93, 187] width 43 height 13
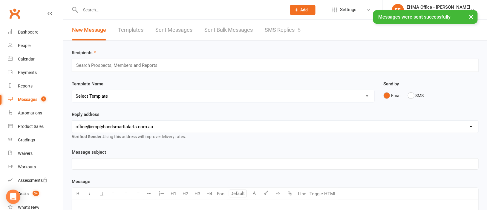
click at [33, 98] on div "Messages" at bounding box center [27, 99] width 19 height 5
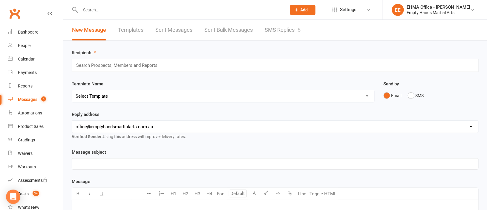
click at [32, 98] on div "Messages" at bounding box center [27, 99] width 19 height 5
click at [271, 32] on link "SMS Replies 5" at bounding box center [283, 30] width 36 height 21
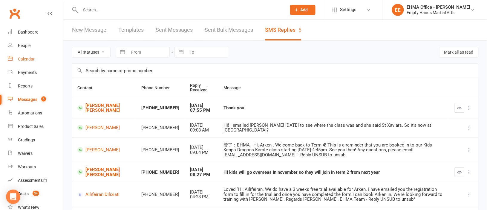
click at [28, 58] on div "Calendar" at bounding box center [26, 59] width 17 height 5
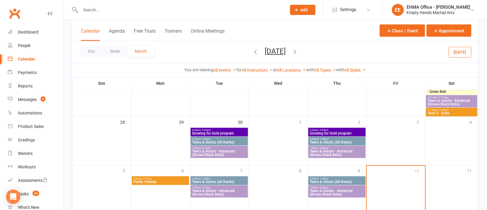
scroll to position [358, 0]
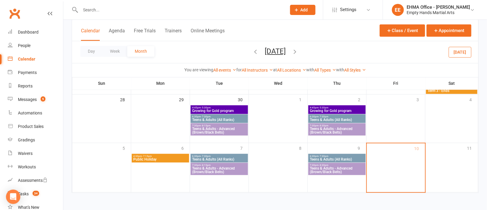
click at [225, 108] on span "4:45pm - 5:30pm" at bounding box center [219, 107] width 55 height 3
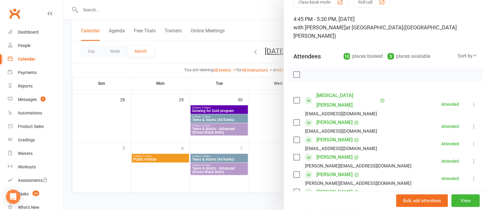
scroll to position [45, 0]
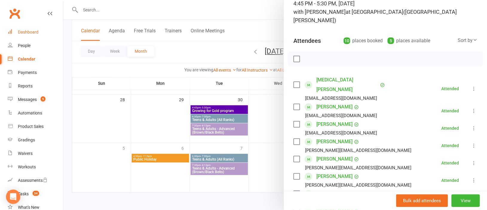
click at [33, 30] on div "Dashboard" at bounding box center [28, 32] width 21 height 5
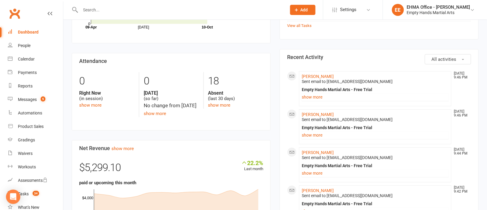
scroll to position [89, 0]
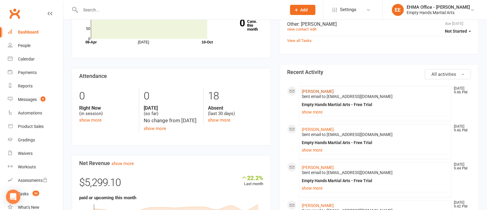
click at [320, 89] on link "Elliana Sillah" at bounding box center [318, 91] width 32 height 5
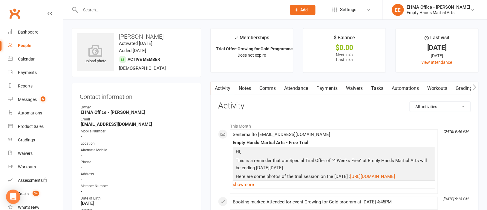
click at [28, 25] on div "Clubworx" at bounding box center [31, 17] width 63 height 22
click at [30, 31] on div "Dashboard" at bounding box center [28, 32] width 21 height 5
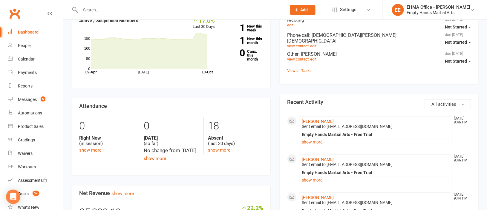
scroll to position [45, 0]
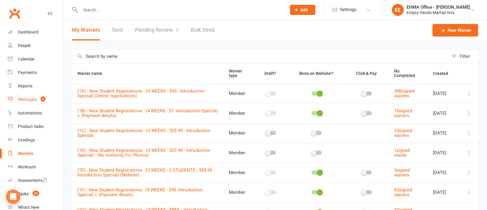
click at [30, 97] on div "Messages" at bounding box center [27, 99] width 19 height 5
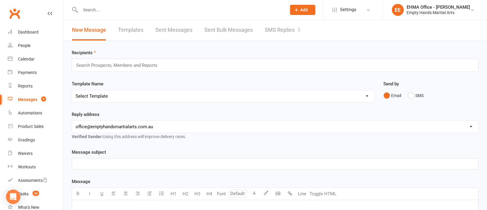
click at [125, 31] on link "Templates" at bounding box center [130, 30] width 25 height 21
select select "email"
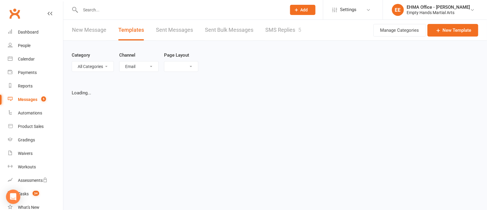
select select "list"
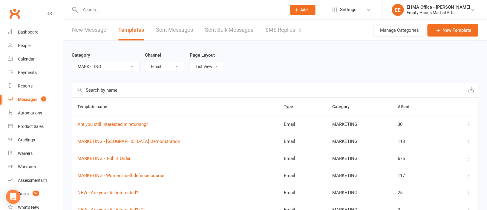
click at [132, 65] on select "All Categories (No category) CLASS TIMES & CHANGES COVID-19 EMPLOYEES FEEDBACK …" at bounding box center [105, 66] width 67 height 10
select select "20250"
click at [72, 61] on select "All Categories (No category) CLASS TIMES & CHANGES COVID-19 EMPLOYEES FEEDBACK …" at bounding box center [105, 66] width 67 height 10
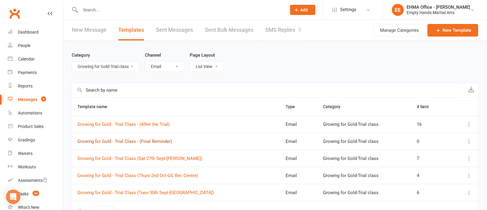
click at [133, 139] on link "Growing for Gold - Trial Class - (Final Reminder)" at bounding box center [124, 140] width 95 height 5
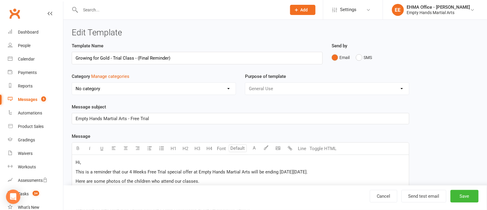
select select "20250"
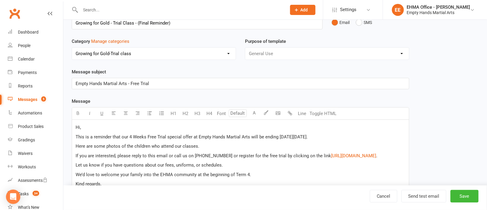
scroll to position [89, 0]
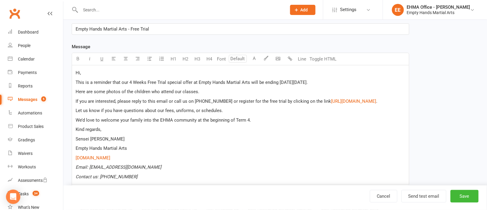
click at [211, 89] on p "Here are some photos of the children who attend our classes." at bounding box center [241, 91] width 330 height 7
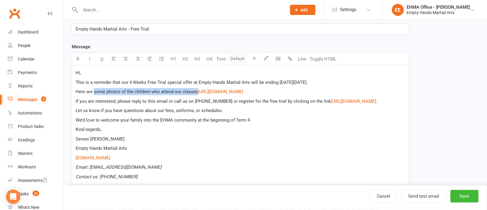
drag, startPoint x: 196, startPoint y: 92, endPoint x: 93, endPoint y: 94, distance: 102.3
click at [93, 94] on p "Here are some photos of the children who attend our classes $ https://photos.ap…" at bounding box center [241, 91] width 330 height 7
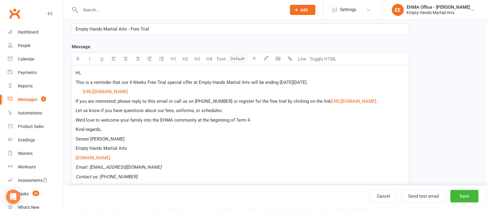
click at [78, 90] on span at bounding box center [79, 91] width 7 height 5
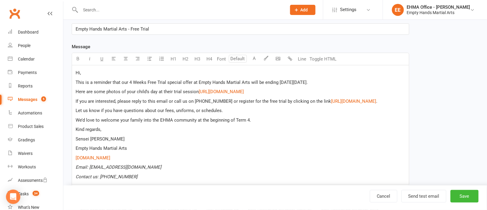
click at [79, 92] on span "Here are some photos of your child's day at their trial session" at bounding box center [137, 91] width 123 height 5
click at [236, 118] on span "We’d love to welcome your family into the EHMA community at the beginning of Te…" at bounding box center [164, 119] width 176 height 5
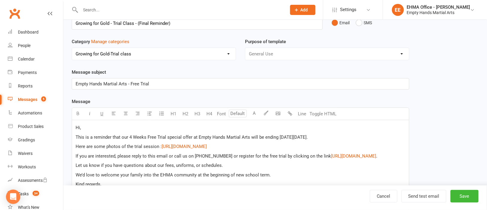
scroll to position [45, 0]
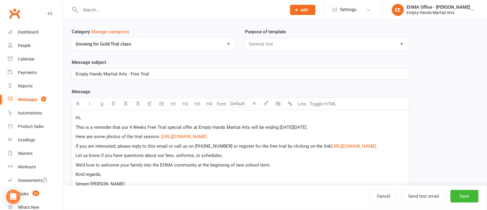
click at [158, 136] on span "Here are some photos of the trial session :" at bounding box center [119, 136] width 86 height 5
click at [299, 137] on p "Here are some photos of the trial session on Saturday : $ https://photos.app.go…" at bounding box center [241, 136] width 330 height 7
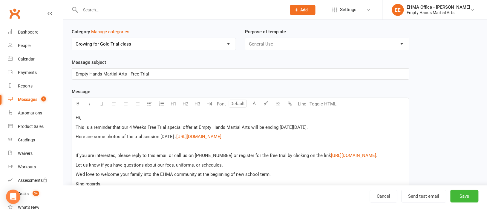
drag, startPoint x: 186, startPoint y: 135, endPoint x: 78, endPoint y: 138, distance: 108.0
click at [78, 138] on span "Here are some photos of the trial session on Saturday :" at bounding box center [126, 136] width 101 height 5
copy span "Here are some photos of the trial session on Saturday :"
click at [82, 144] on p "﻿" at bounding box center [241, 145] width 330 height 7
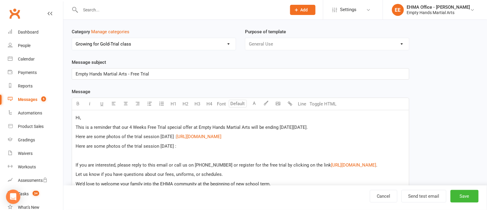
click at [88, 154] on p "﻿" at bounding box center [241, 155] width 330 height 7
click at [176, 147] on span "Here are some photos of the trial session on Saturday :" at bounding box center [126, 145] width 101 height 5
click at [167, 138] on span "Here are some photos of the trial session on Saturday :" at bounding box center [126, 136] width 101 height 5
click at [202, 150] on div "Hi, This is a reminder that our 4 Weeks Free Trial special offer at Empty Hands…" at bounding box center [240, 179] width 337 height 138
click at [199, 145] on p "Here are some photos of the trial session on the Tuesday :" at bounding box center [241, 145] width 330 height 7
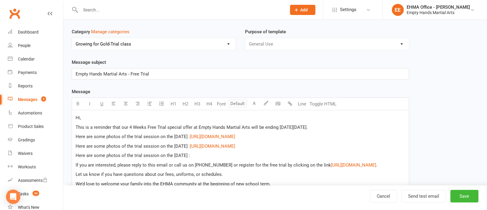
click at [197, 154] on p "Here are some photos of the trial session on the Thursday :" at bounding box center [241, 155] width 330 height 7
click at [129, 126] on span "This is a reminder that our 4 Weeks Free Trial special offer at Empty Hands Mar…" at bounding box center [192, 126] width 232 height 5
click at [77, 134] on span "Here are some photos of the trial session on the Saturday :" at bounding box center [133, 136] width 115 height 5
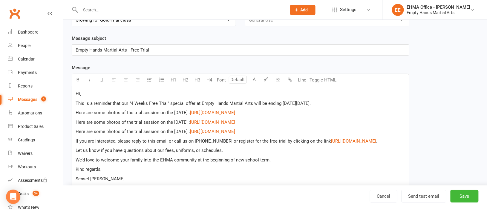
scroll to position [89, 0]
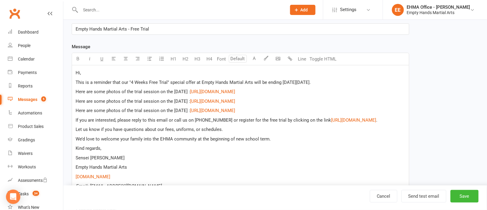
click at [236, 138] on span "We’d love to welcome your family into the EHMA community at the beginning of ne…" at bounding box center [173, 138] width 195 height 5
click at [277, 137] on p "We’d love to welcome your family into the EHMA community at the beginning of th…" at bounding box center [241, 138] width 330 height 7
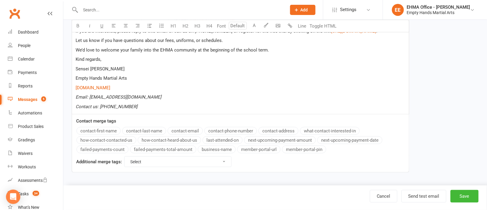
scroll to position [89, 0]
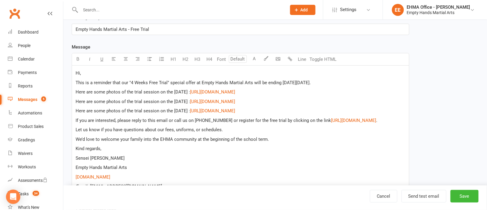
click at [129, 83] on span "This is a reminder that our "4 Weeks Free Trial" special offer at Empty Hands M…" at bounding box center [193, 82] width 235 height 5
drag, startPoint x: 122, startPoint y: 131, endPoint x: 126, endPoint y: 129, distance: 4.6
click at [121, 130] on span "Let us know if you have questions about our fees, uniforms, or schedules." at bounding box center [149, 129] width 147 height 5
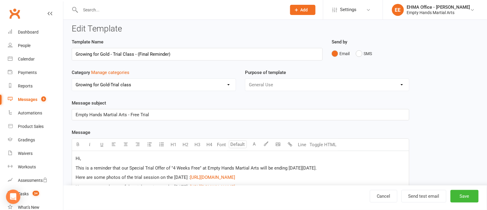
scroll to position [0, 0]
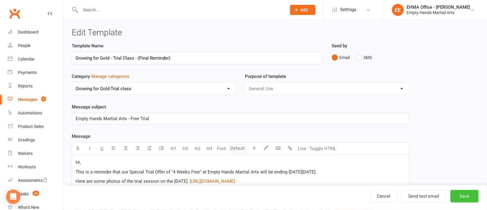
click at [470, 196] on button "Save" at bounding box center [465, 196] width 28 height 13
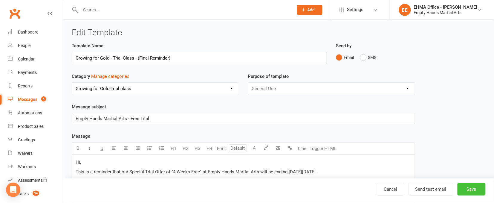
select select "email"
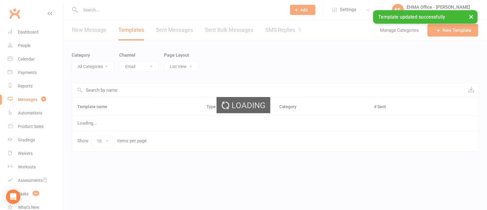
select select "20250"
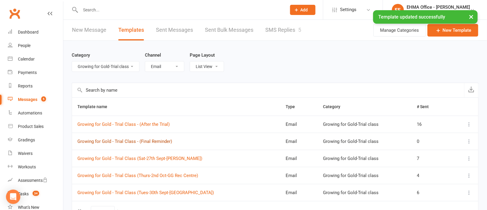
click at [137, 140] on link "Growing for Gold - Trial Class - (Final Reminder)" at bounding box center [124, 140] width 95 height 5
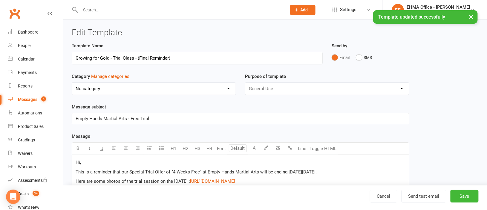
select select "20250"
click at [426, 197] on button "Send test email" at bounding box center [424, 196] width 45 height 13
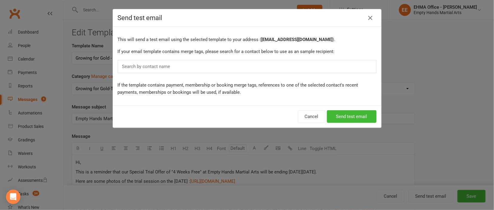
click at [193, 69] on div "Search by contact name" at bounding box center [247, 66] width 259 height 13
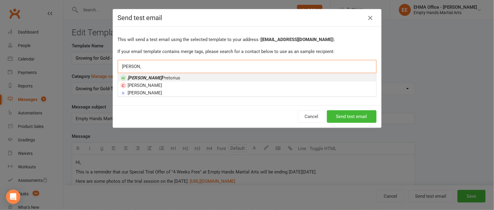
type input "elaine"
click at [165, 79] on li "Elaine Pretorius" at bounding box center [247, 77] width 258 height 7
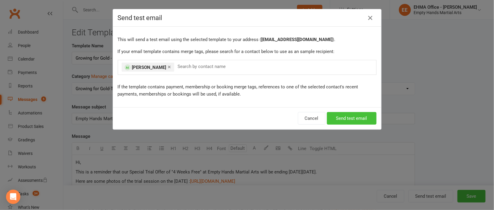
click at [343, 118] on button "Send test email" at bounding box center [352, 118] width 50 height 13
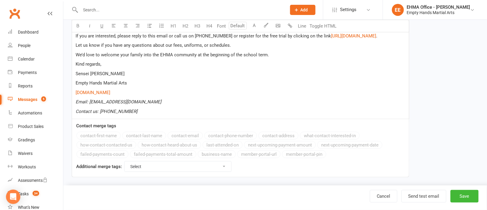
scroll to position [179, 0]
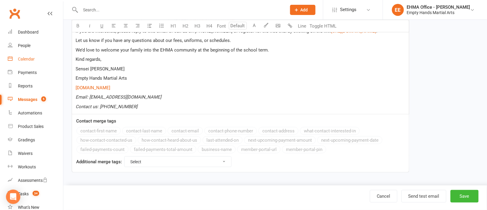
click at [25, 58] on div "Calendar" at bounding box center [26, 59] width 17 height 5
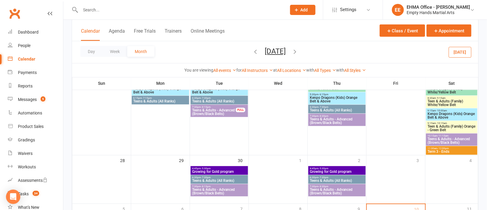
scroll to position [358, 0]
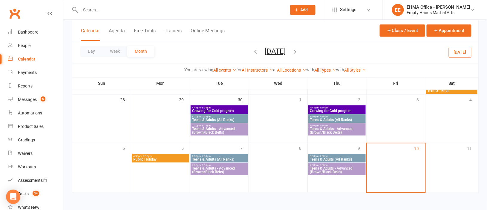
click at [328, 106] on span "- 5:30pm" at bounding box center [324, 107] width 10 height 3
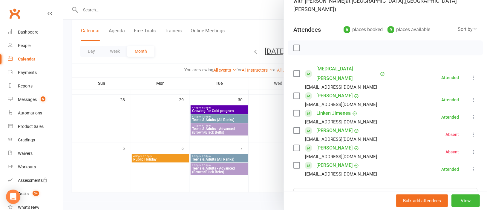
scroll to position [89, 0]
